Goal: Check status: Check status

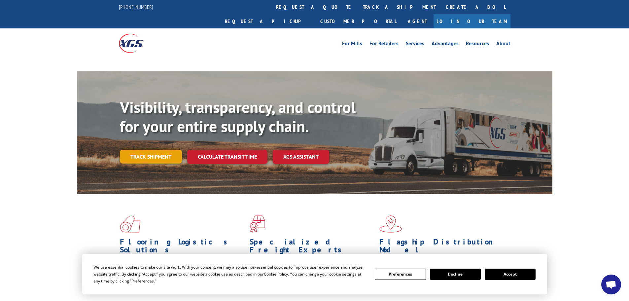
click at [157, 144] on div "Visibility, transparency, and control for your entire supply chain. Track shipm…" at bounding box center [336, 144] width 432 height 92
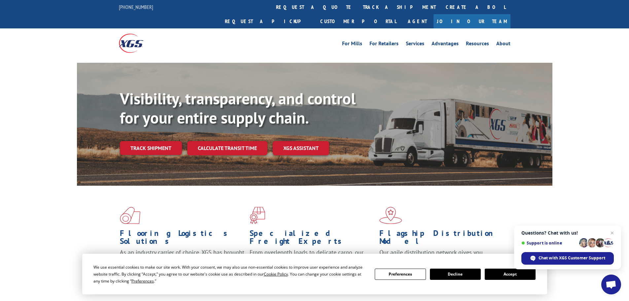
click at [520, 274] on button "Accept" at bounding box center [509, 273] width 51 height 11
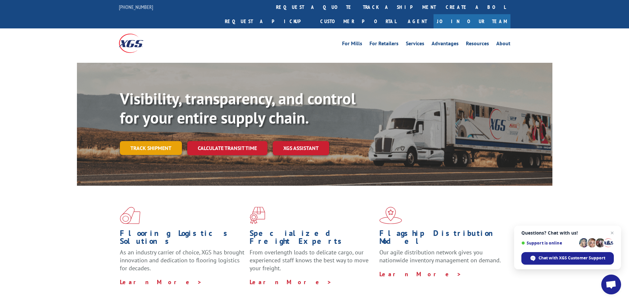
click at [143, 141] on link "Track shipment" at bounding box center [151, 148] width 62 height 14
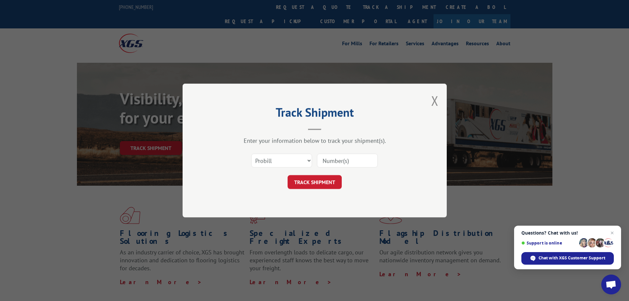
click at [342, 158] on input at bounding box center [347, 160] width 61 height 14
click at [356, 161] on input at bounding box center [347, 160] width 61 height 14
paste input "0408566411"
type input "0408566411"
click at [320, 182] on button "TRACK SHIPMENT" at bounding box center [314, 182] width 54 height 14
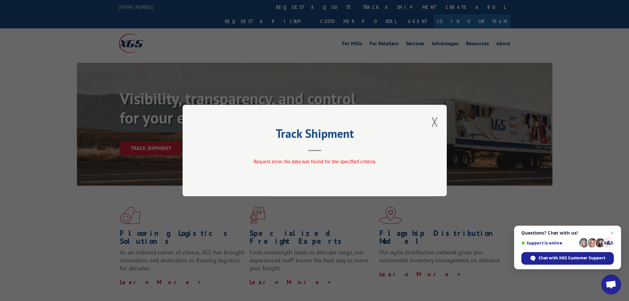
click at [427, 125] on div "Track Shipment Request error: No data was found for the specified criteria." at bounding box center [314, 150] width 264 height 91
click at [435, 121] on button "Close modal" at bounding box center [434, 121] width 7 height 17
